Goal: Information Seeking & Learning: Understand process/instructions

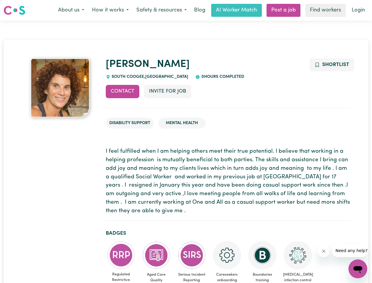
click at [71, 10] on button "About us" at bounding box center [71, 10] width 34 height 12
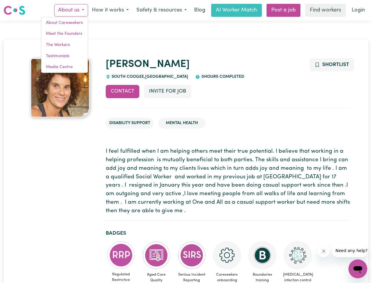
click at [110, 10] on button "How it works" at bounding box center [110, 10] width 45 height 12
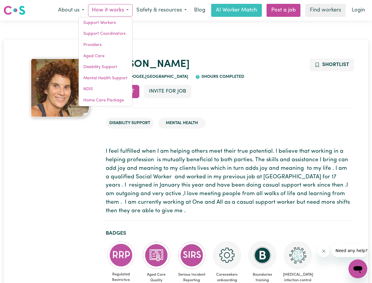
click at [161, 10] on button "Safety & resources" at bounding box center [162, 10] width 58 height 12
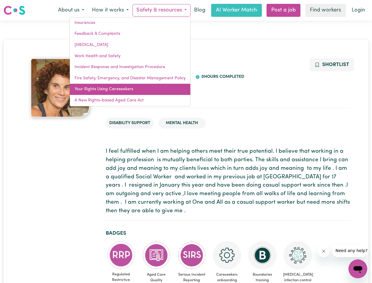
click at [123, 91] on link "Your Rights Using Careseekers" at bounding box center [130, 89] width 121 height 11
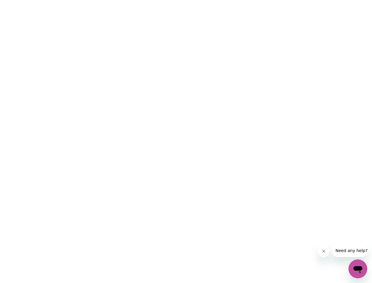
click at [167, 0] on html at bounding box center [186, 0] width 372 height 0
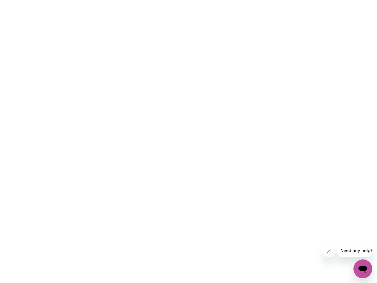
click at [332, 0] on html at bounding box center [188, 0] width 377 height 0
click at [121, 0] on html at bounding box center [188, 0] width 377 height 0
click at [157, 0] on html at bounding box center [188, 0] width 377 height 0
